Goal: Information Seeking & Learning: Learn about a topic

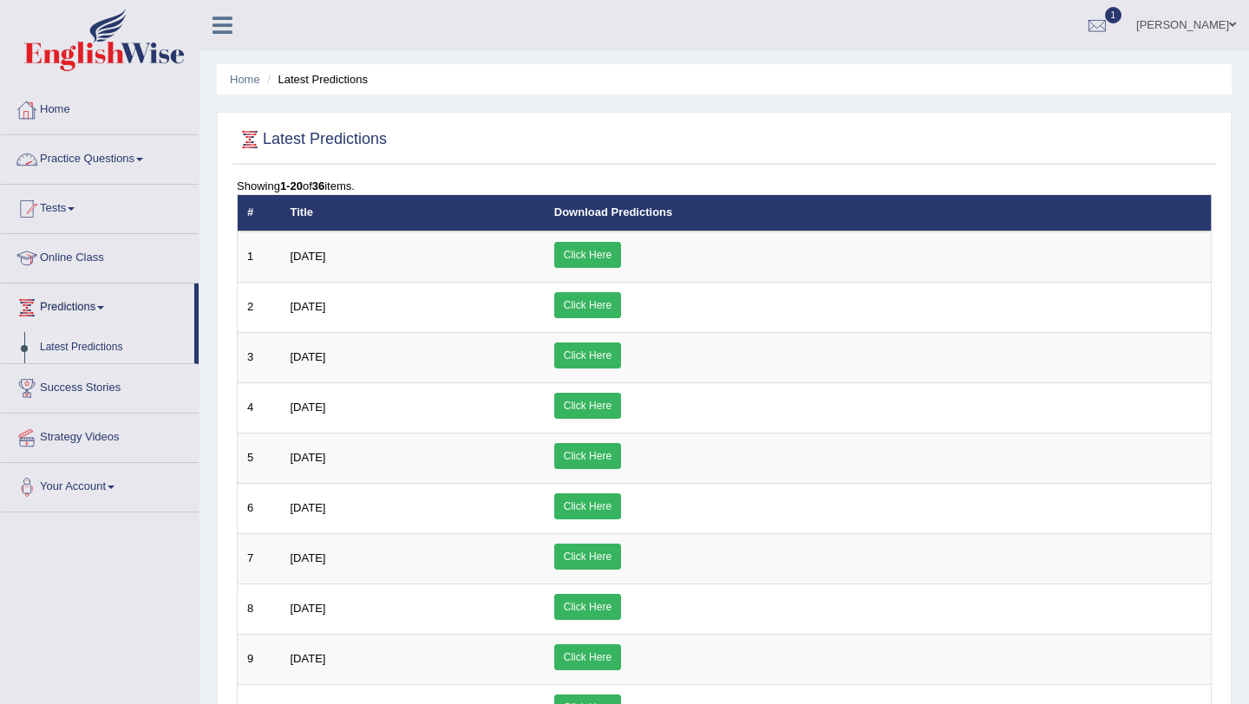
click at [73, 210] on link "Tests" at bounding box center [100, 206] width 198 height 43
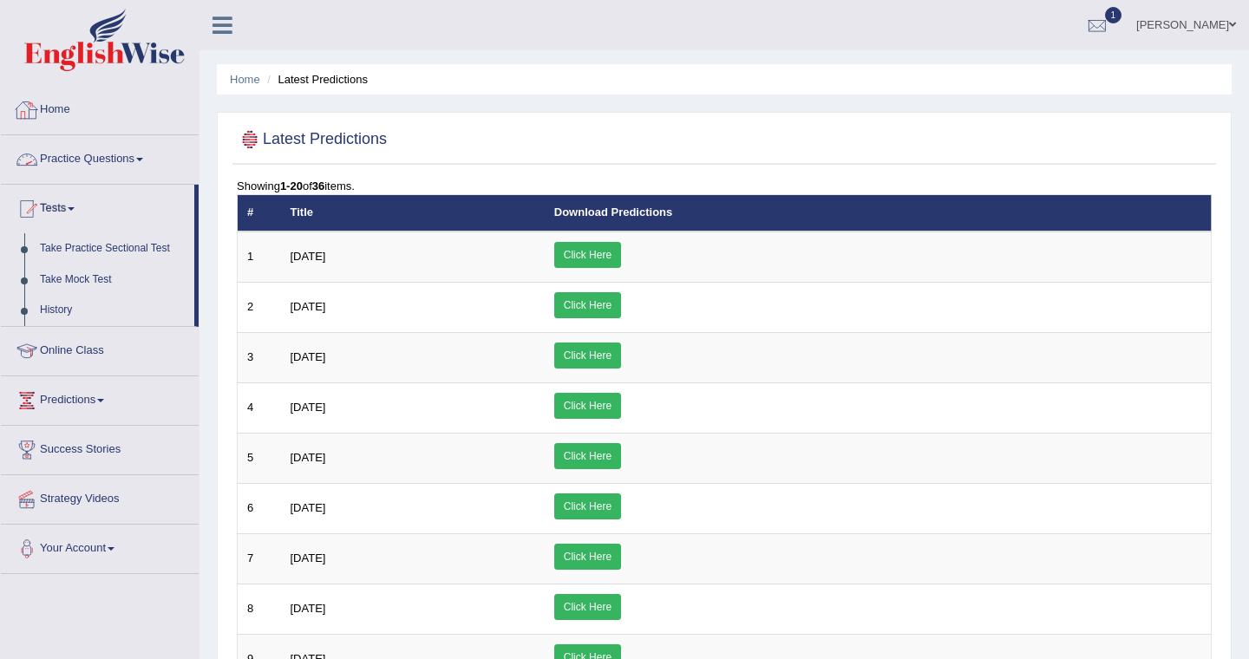
click at [76, 160] on link "Practice Questions" at bounding box center [100, 156] width 198 height 43
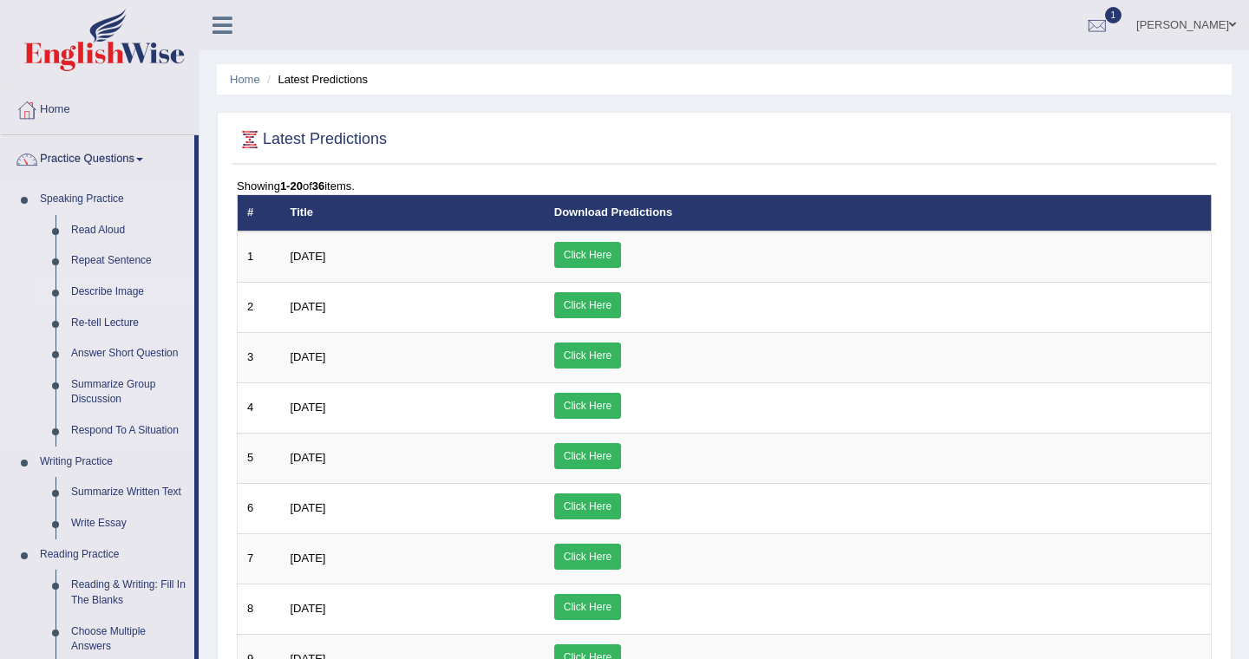
click at [107, 294] on link "Describe Image" at bounding box center [128, 292] width 131 height 31
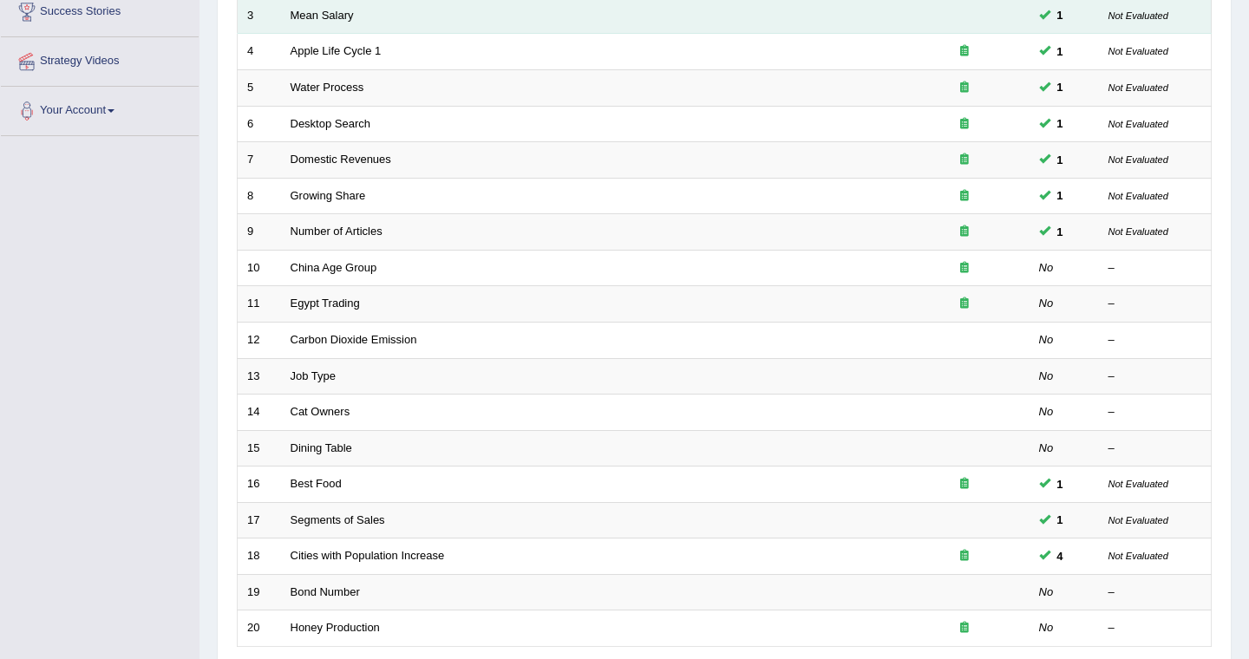
scroll to position [377, 0]
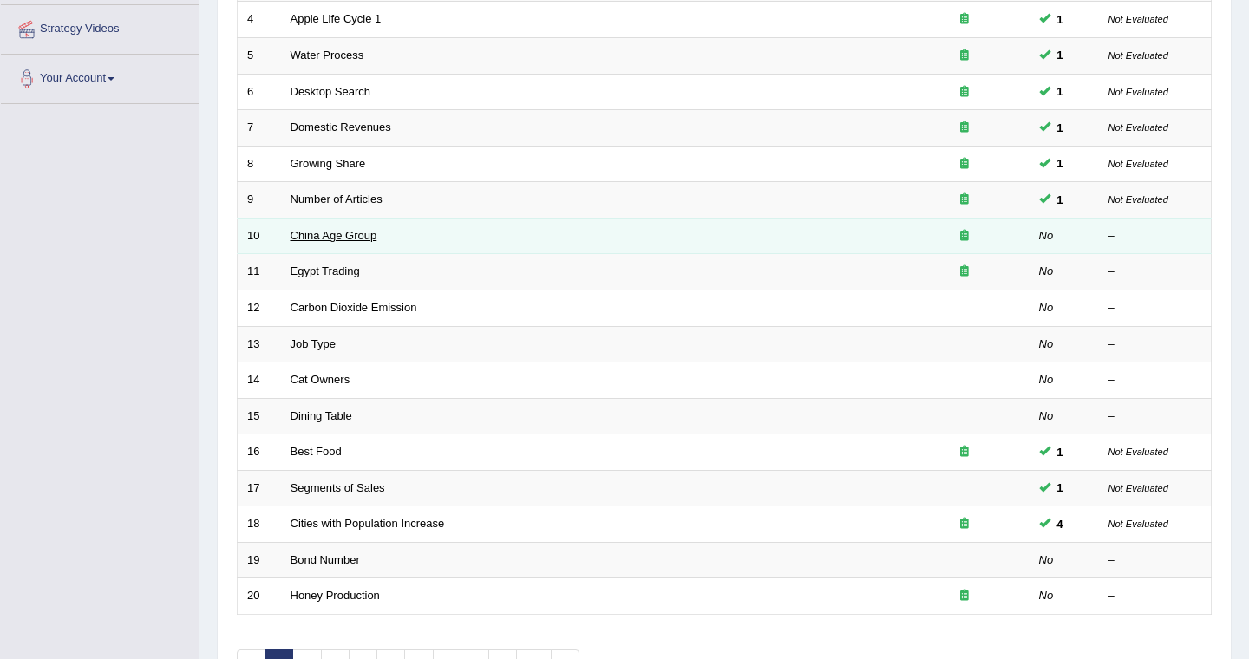
click at [325, 239] on link "China Age Group" at bounding box center [334, 235] width 87 height 13
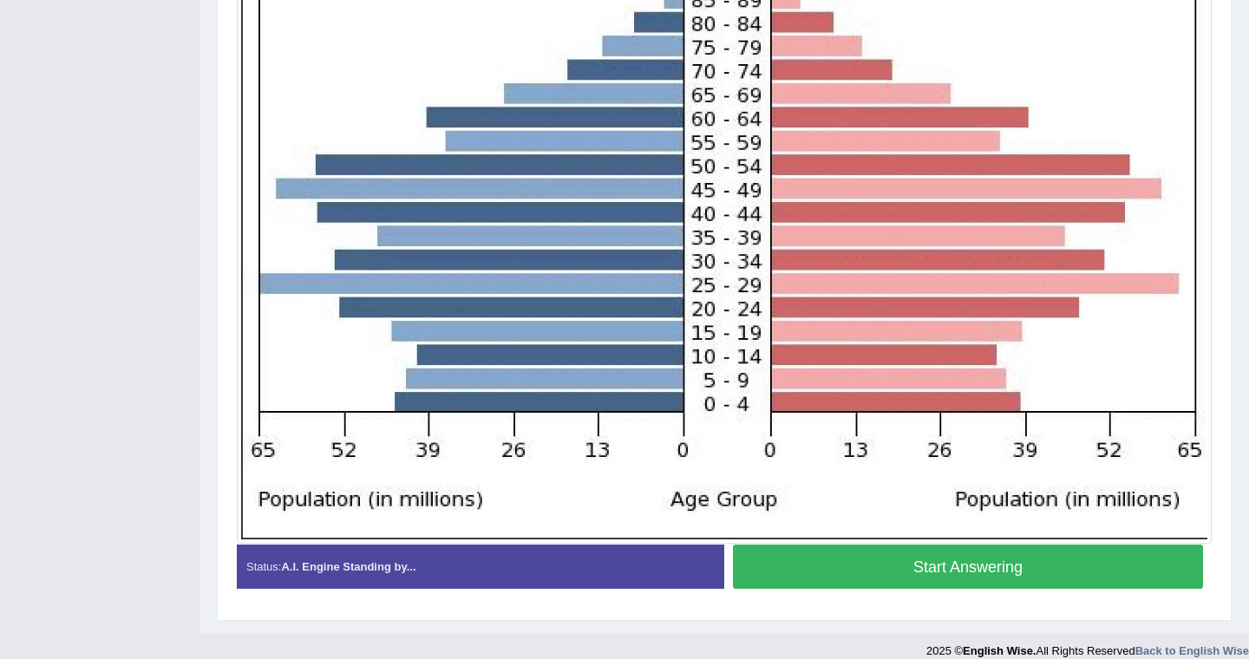
scroll to position [528, 0]
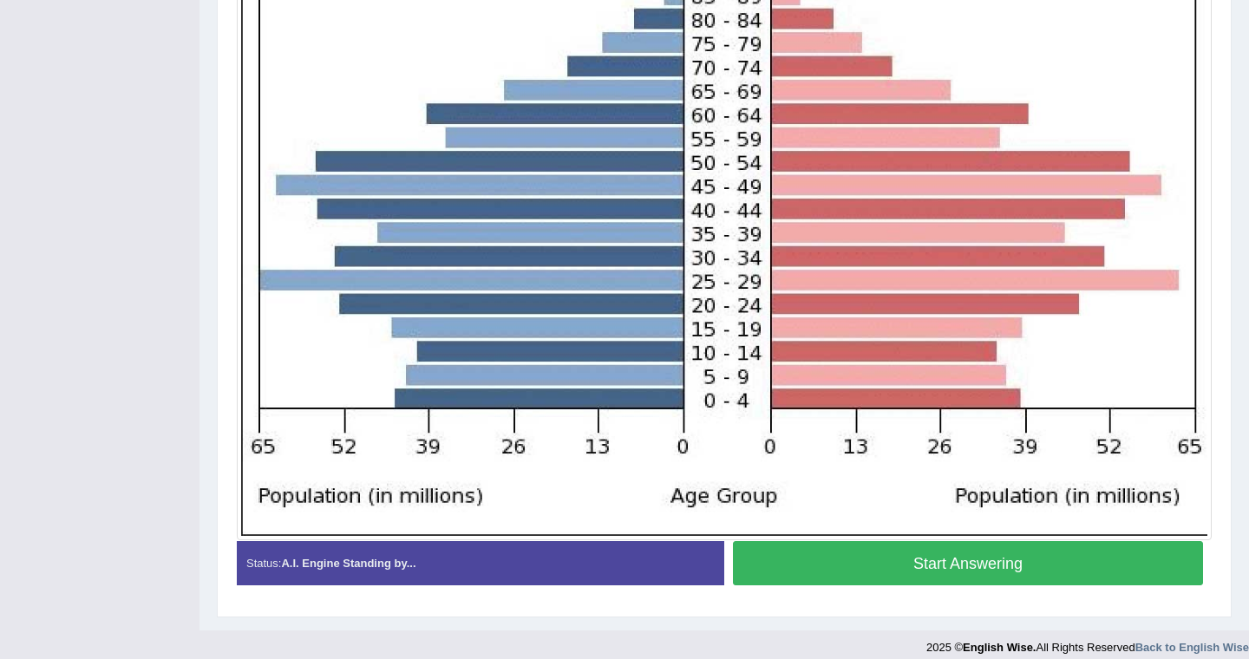
click at [971, 560] on button "Start Answering" at bounding box center [968, 563] width 470 height 44
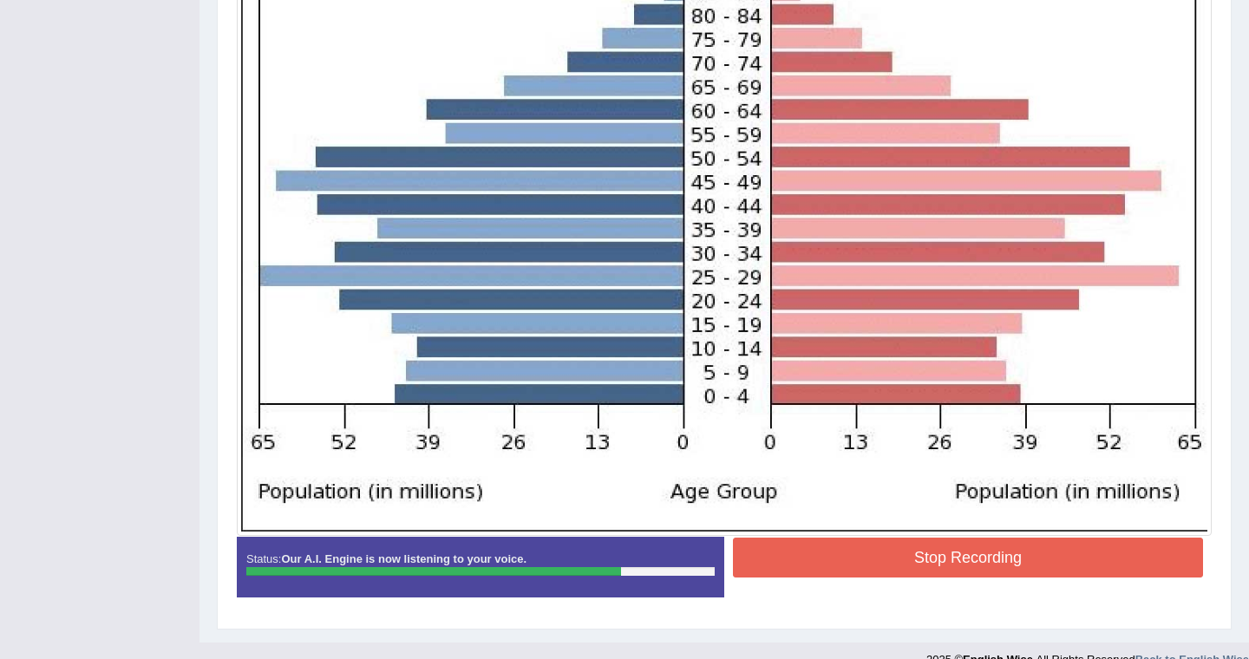
scroll to position [560, 0]
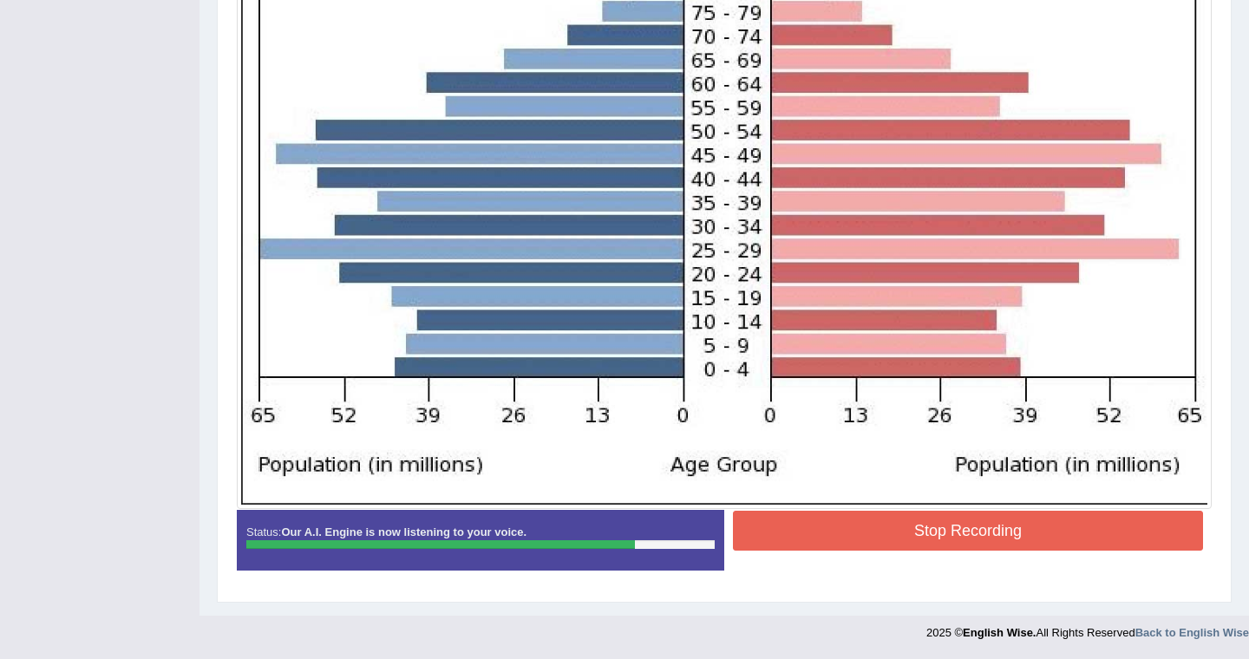
click at [979, 531] on button "Stop Recording" at bounding box center [968, 531] width 470 height 40
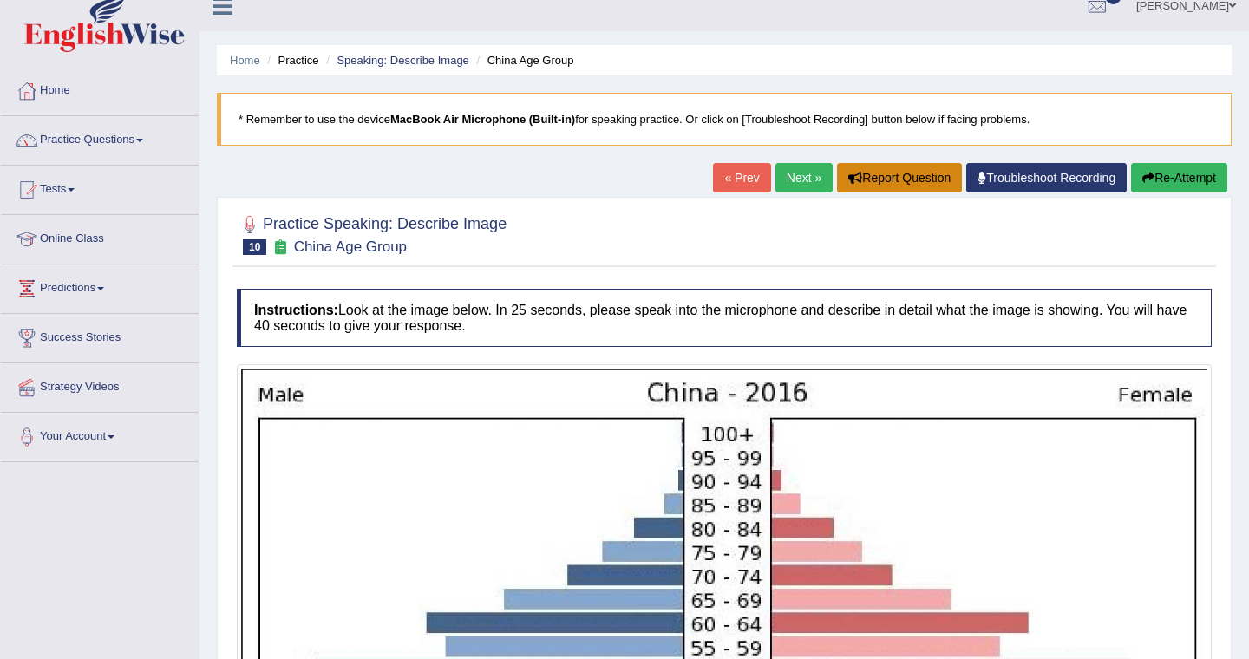
scroll to position [13, 0]
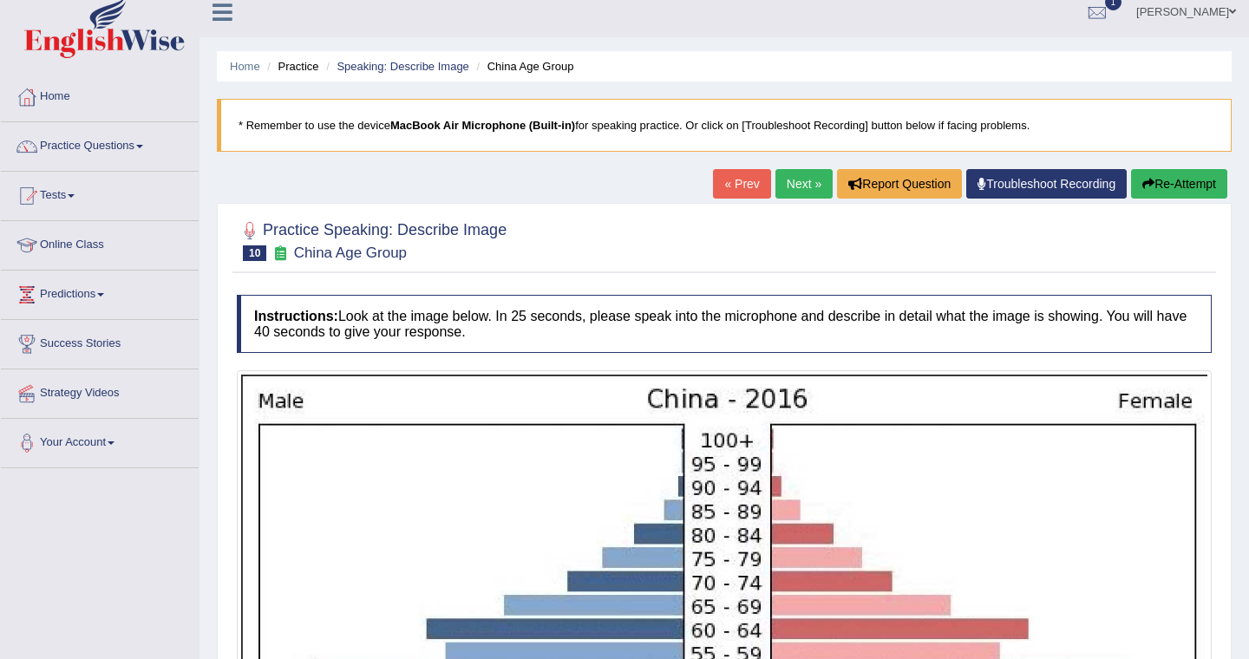
click at [791, 180] on link "Next »" at bounding box center [803, 183] width 57 height 29
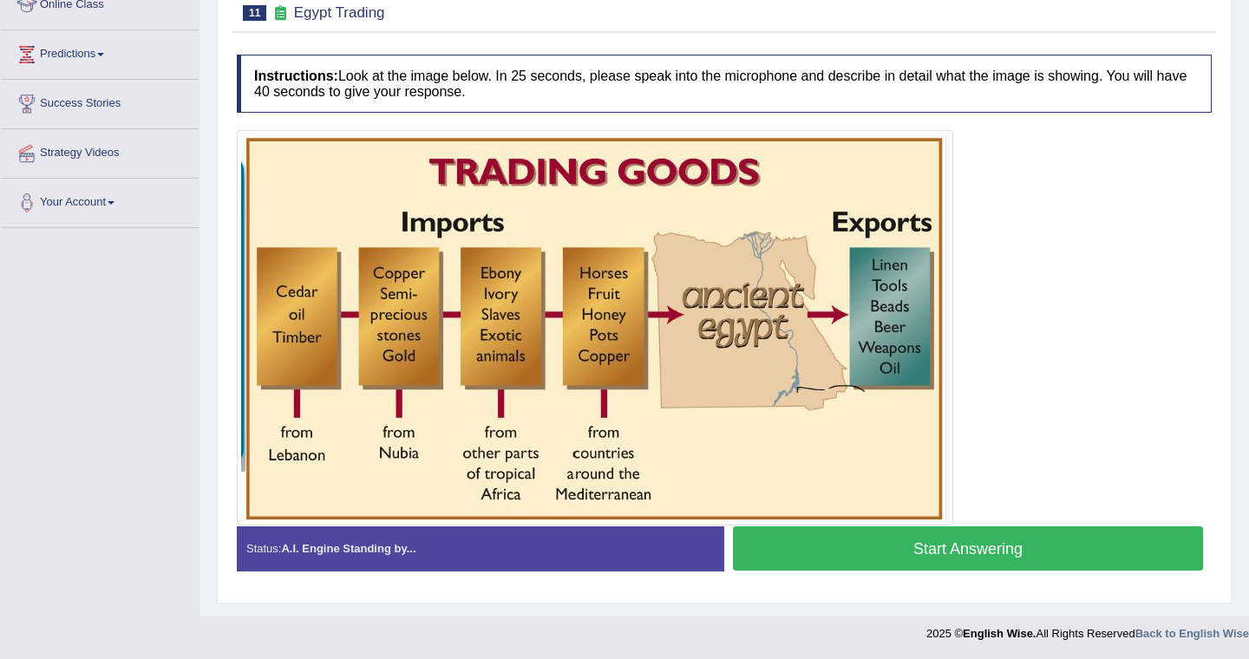
scroll to position [234, 0]
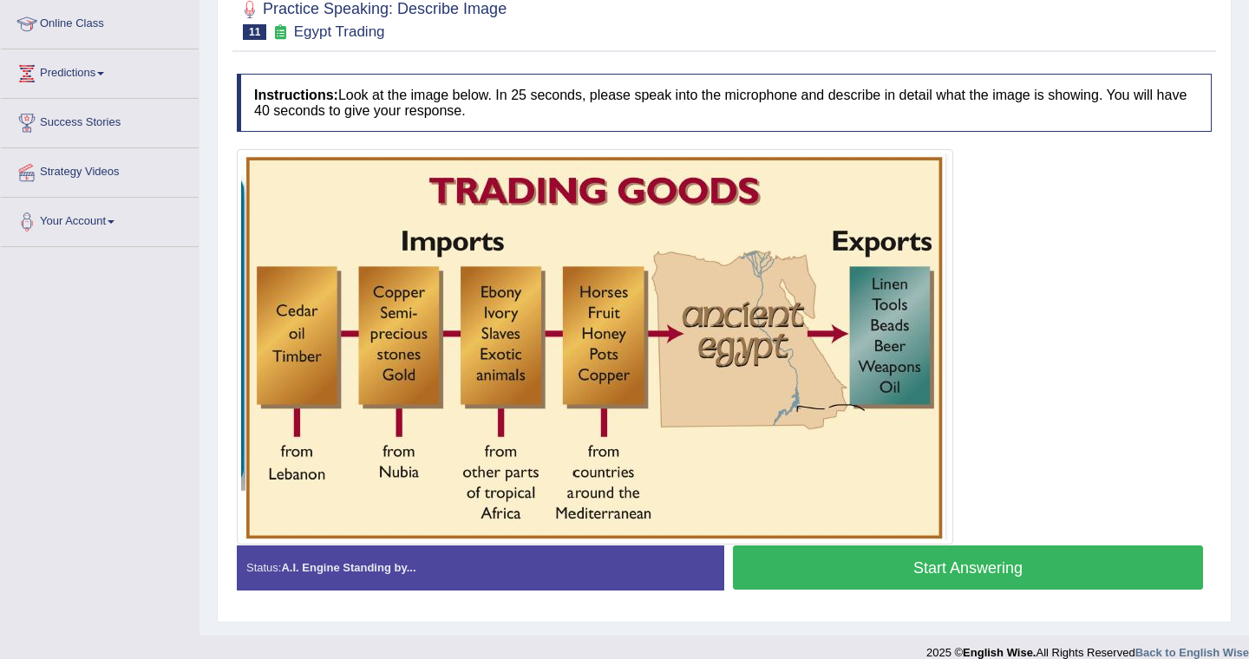
click at [965, 569] on button "Start Answering" at bounding box center [968, 568] width 470 height 44
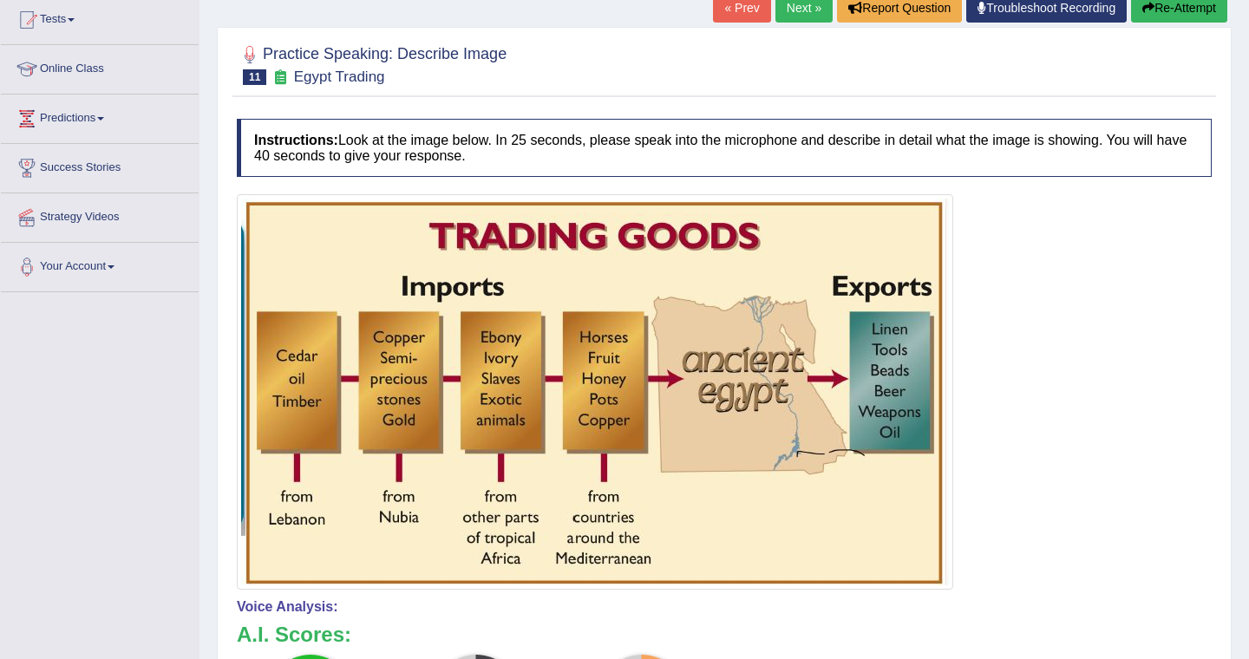
scroll to position [0, 0]
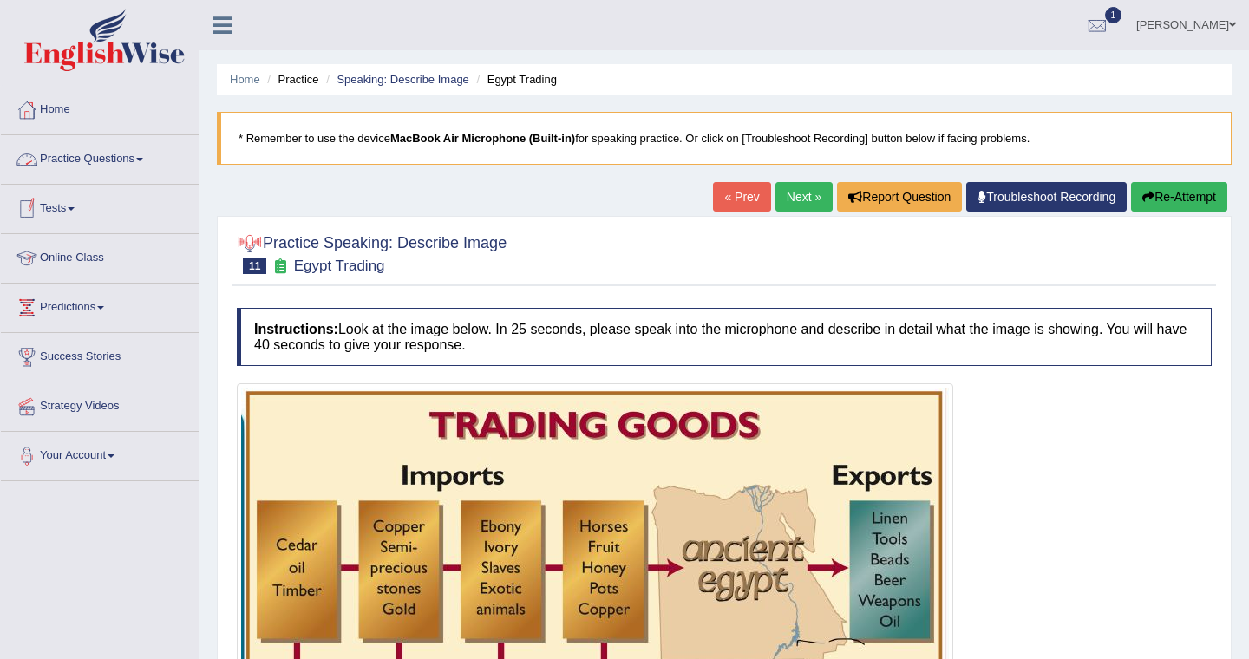
click at [105, 158] on link "Practice Questions" at bounding box center [100, 156] width 198 height 43
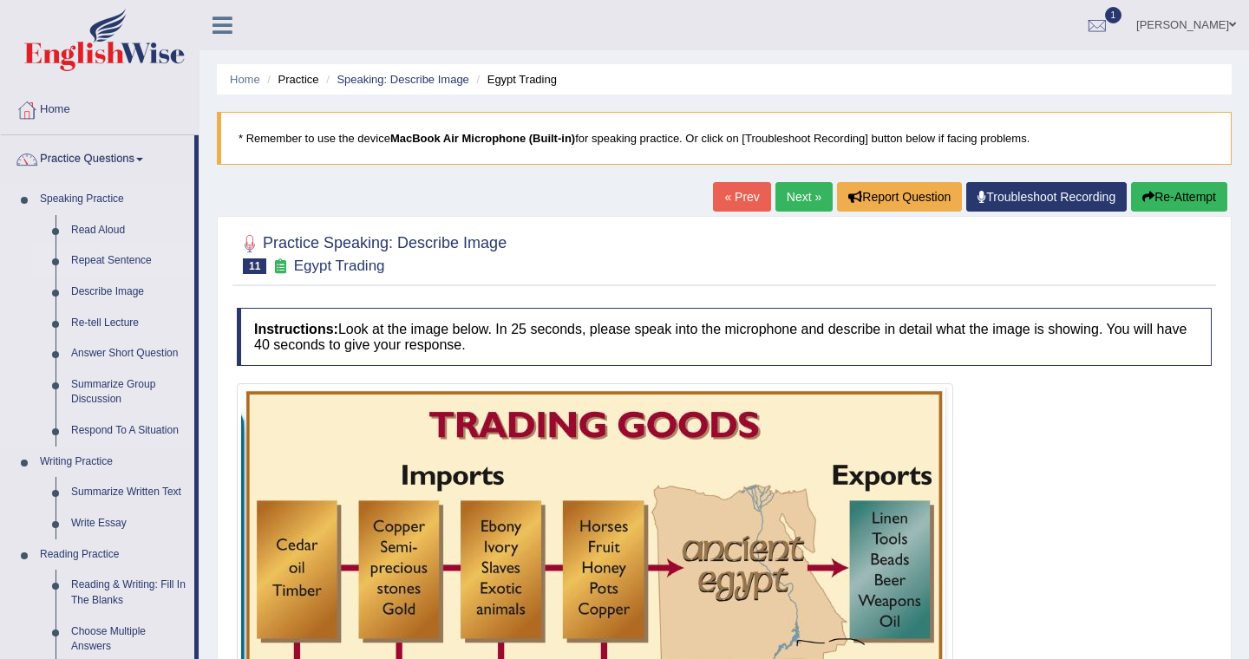
click at [112, 262] on link "Repeat Sentence" at bounding box center [128, 260] width 131 height 31
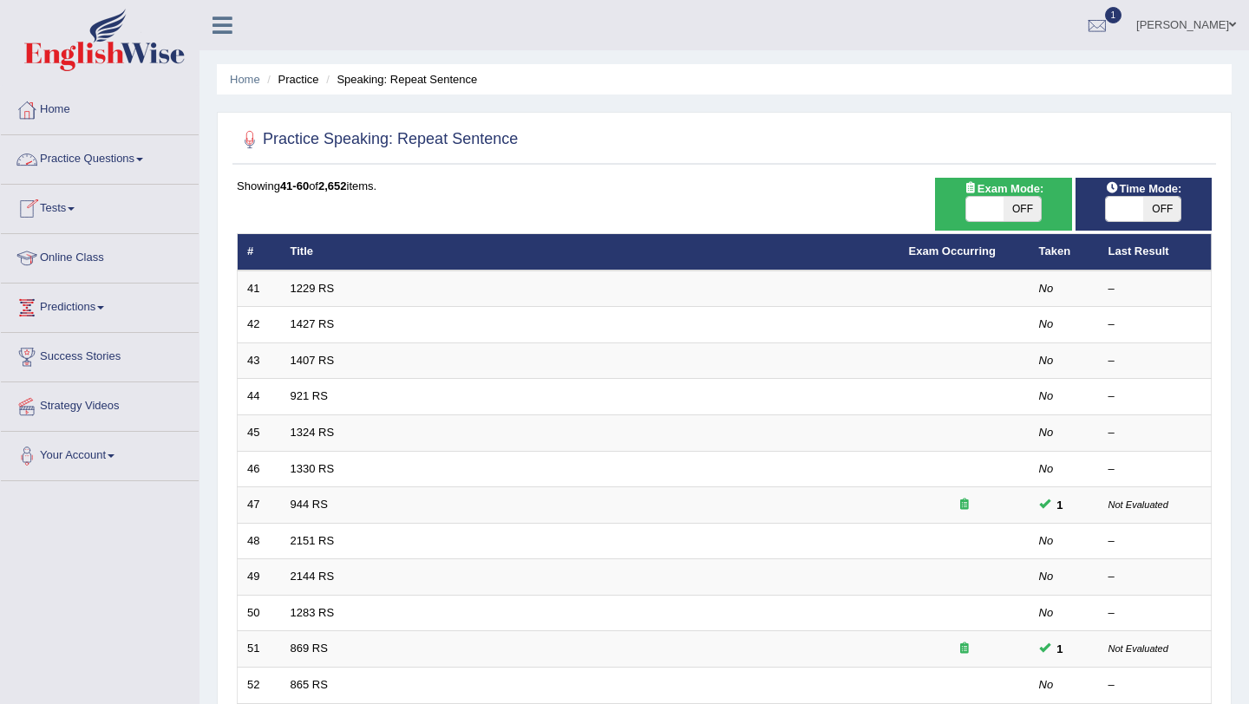
click at [70, 210] on link "Tests" at bounding box center [100, 206] width 198 height 43
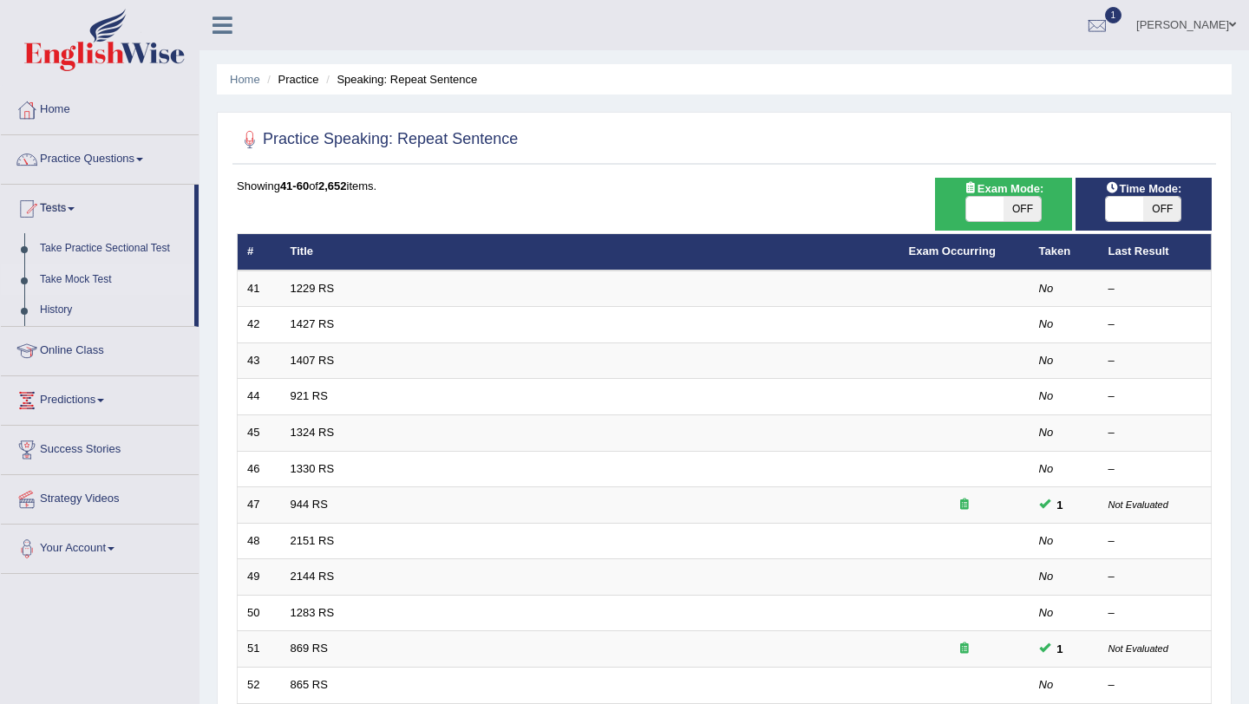
click at [77, 279] on link "Take Mock Test" at bounding box center [113, 280] width 162 height 31
